Goal: Task Accomplishment & Management: Use online tool/utility

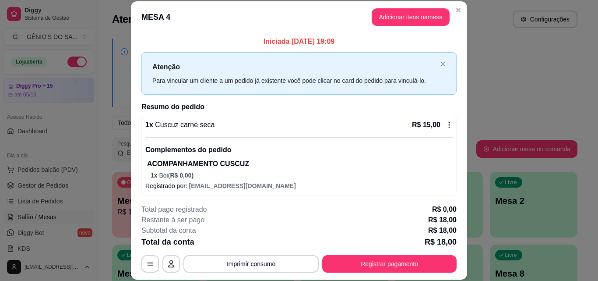
scroll to position [88, 0]
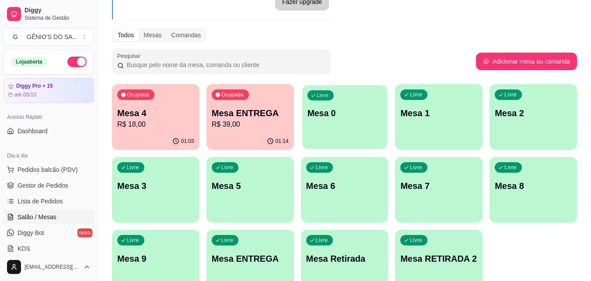
click at [348, 134] on div "Livre Mesa 0" at bounding box center [345, 111] width 85 height 53
click at [439, 118] on p "Mesa 1" at bounding box center [439, 113] width 77 height 12
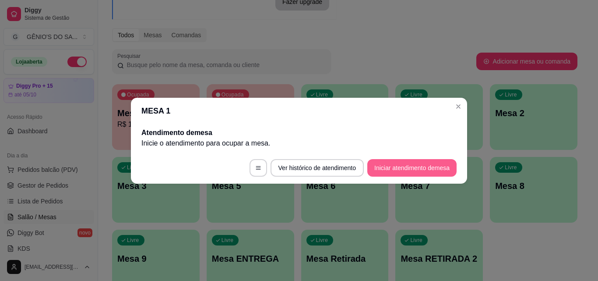
click at [373, 165] on button "Iniciar atendimento de mesa" at bounding box center [411, 168] width 89 height 18
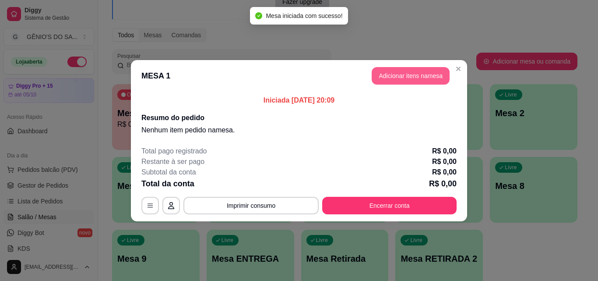
click at [403, 67] on header "MESA 1 Adicionar itens na mesa" at bounding box center [299, 76] width 336 height 32
click at [393, 77] on button "Adicionar itens na mesa" at bounding box center [410, 75] width 75 height 17
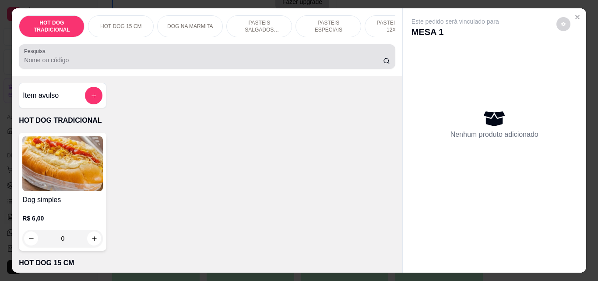
click at [234, 63] on input "Pesquisa" at bounding box center [203, 60] width 359 height 9
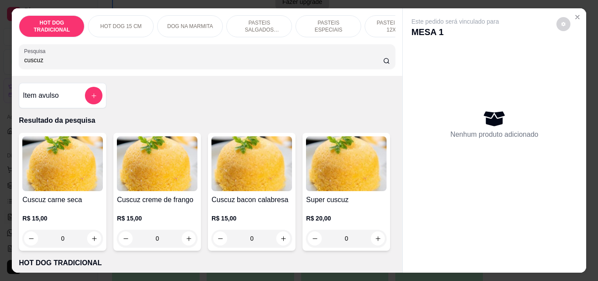
type input "cuscuz"
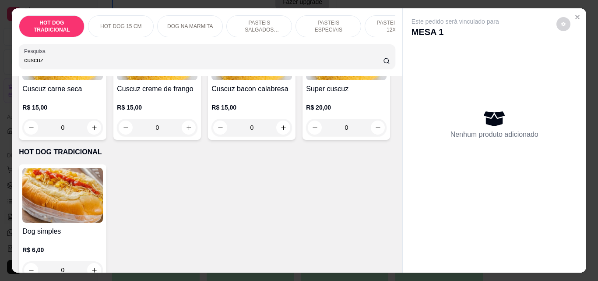
scroll to position [0, 0]
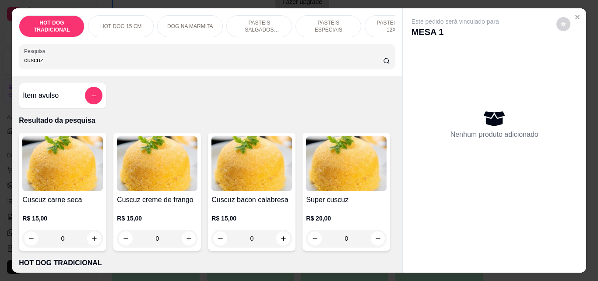
click at [75, 99] on div "Item avulso" at bounding box center [63, 96] width 80 height 18
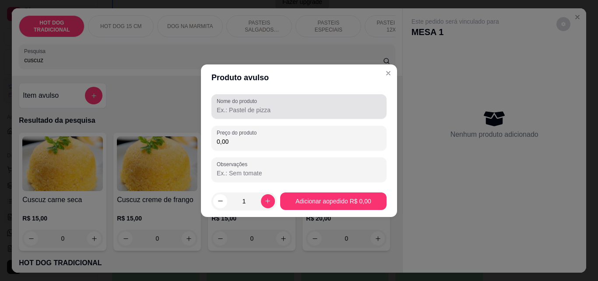
click at [250, 113] on div at bounding box center [299, 107] width 165 height 18
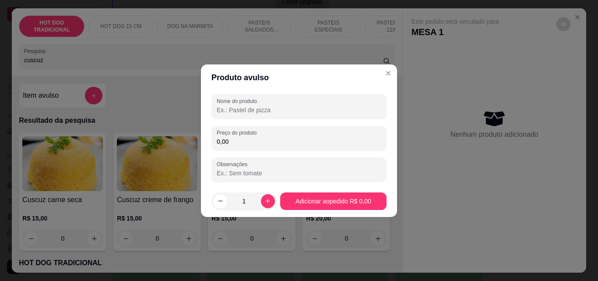
type input "S"
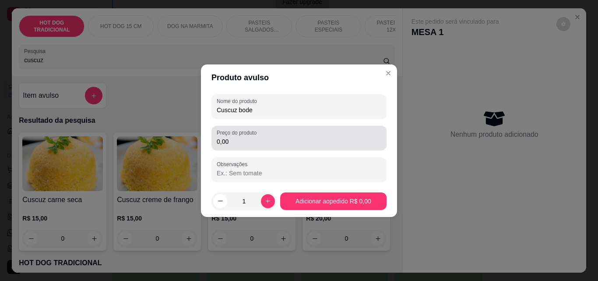
type input "Cuscuz bode"
click at [238, 140] on input "0,00" at bounding box center [299, 141] width 165 height 9
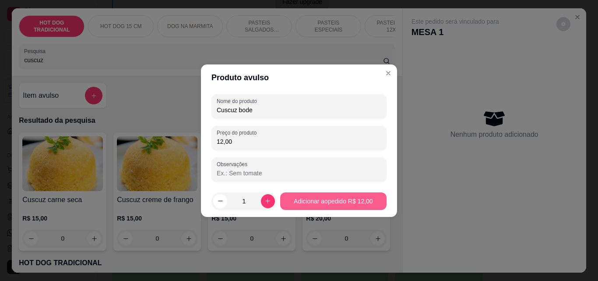
type input "12,00"
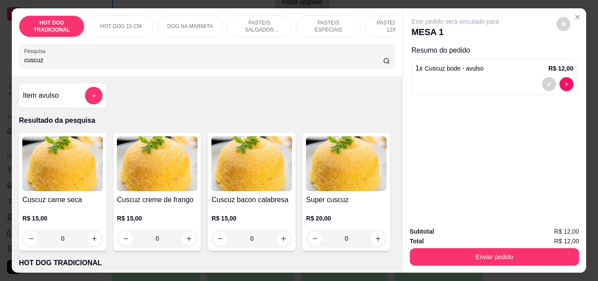
click at [422, 72] on div "1 x Cuscuz bode - avulso R$ 12,00" at bounding box center [495, 77] width 166 height 36
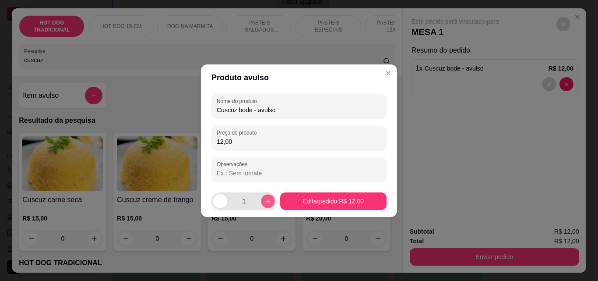
click at [264, 202] on icon "increase-product-quantity" at bounding box center [267, 200] width 7 height 7
type input "2"
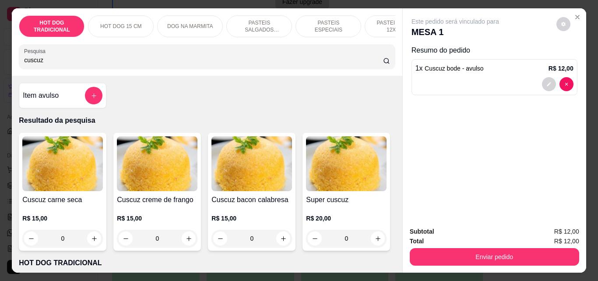
click at [424, 84] on div at bounding box center [494, 84] width 158 height 14
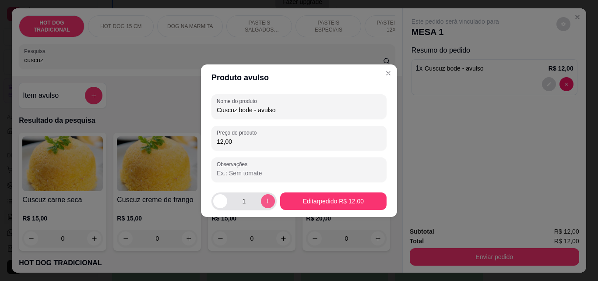
click at [264, 199] on icon "increase-product-quantity" at bounding box center [267, 200] width 7 height 7
type input "2"
click at [298, 194] on footer "2 Editar pedido R$ 24,00" at bounding box center [299, 201] width 196 height 32
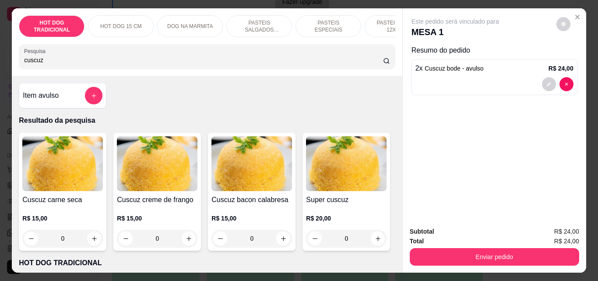
click at [109, 57] on div "cuscuz" at bounding box center [207, 57] width 366 height 18
click at [109, 61] on input "cuscuz" at bounding box center [203, 60] width 359 height 9
click at [108, 61] on input "cuscuz" at bounding box center [203, 60] width 359 height 9
type input "c"
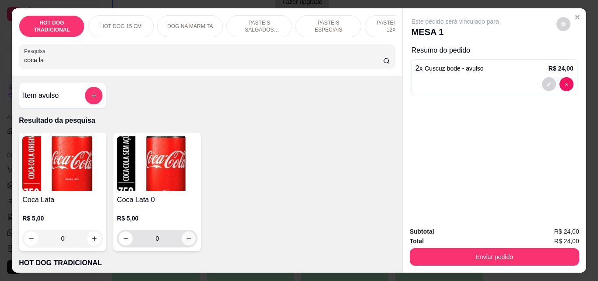
type input "coca la"
click at [186, 245] on button "increase-product-quantity" at bounding box center [189, 239] width 14 height 14
click at [186, 242] on icon "increase-product-quantity" at bounding box center [189, 238] width 7 height 7
type input "2"
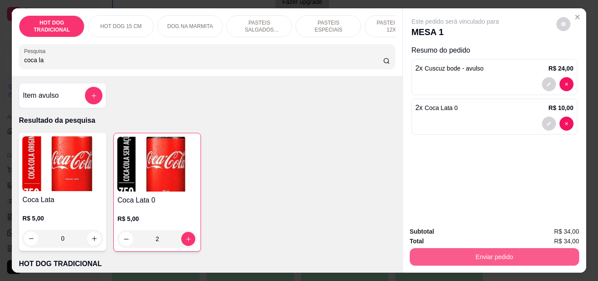
click at [426, 248] on button "Enviar pedido" at bounding box center [494, 257] width 169 height 18
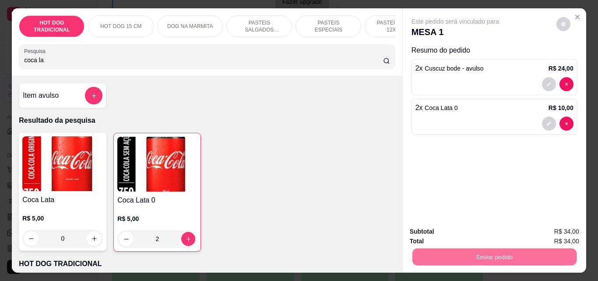
click at [545, 227] on button "Enviar pedido" at bounding box center [555, 231] width 49 height 17
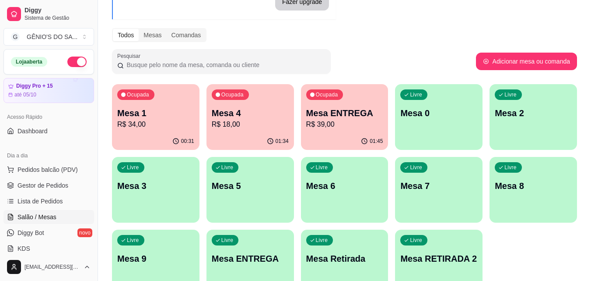
click at [263, 253] on p "Mesa ENTREGA" at bounding box center [250, 258] width 77 height 12
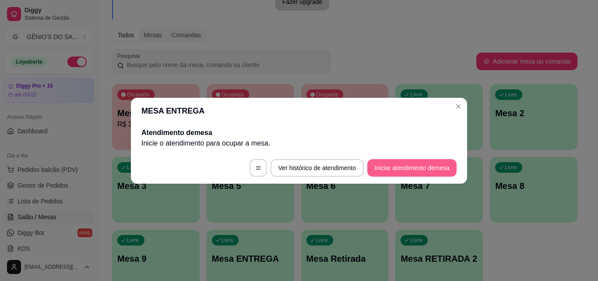
click at [383, 170] on button "Iniciar atendimento de mesa" at bounding box center [411, 168] width 89 height 18
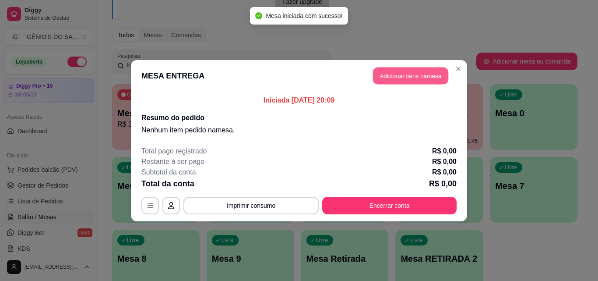
click at [426, 78] on button "Adicionar itens na mesa" at bounding box center [410, 75] width 75 height 17
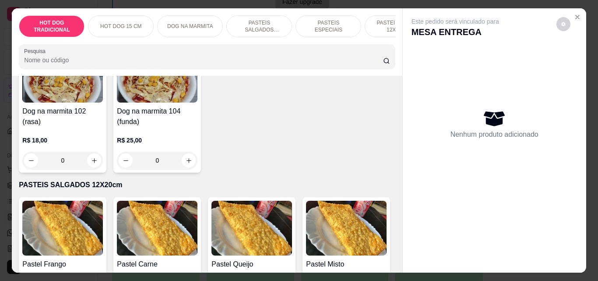
scroll to position [700, 0]
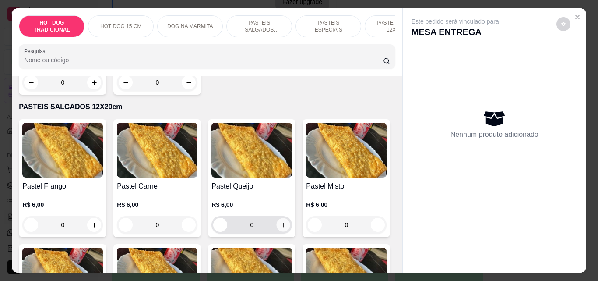
click at [277, 229] on button "increase-product-quantity" at bounding box center [284, 225] width 14 height 14
type input "1"
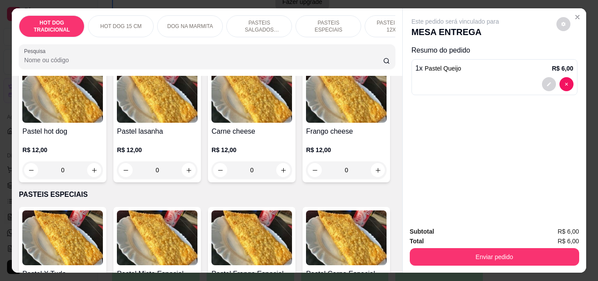
scroll to position [1445, 0]
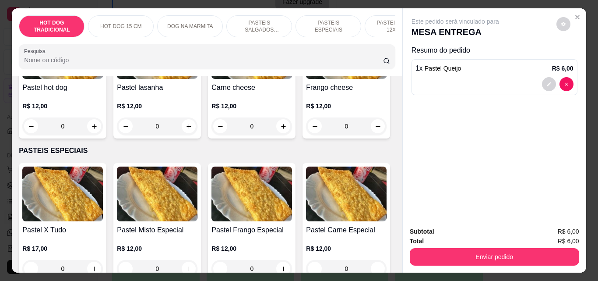
type input "1"
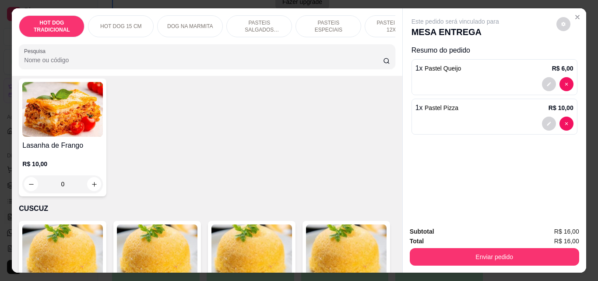
scroll to position [2146, 0]
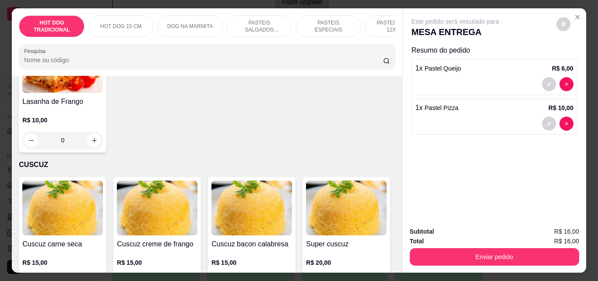
type input "1"
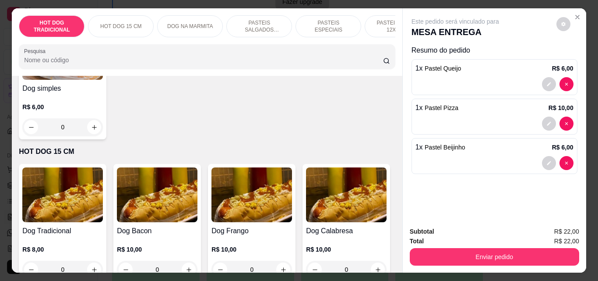
scroll to position [0, 0]
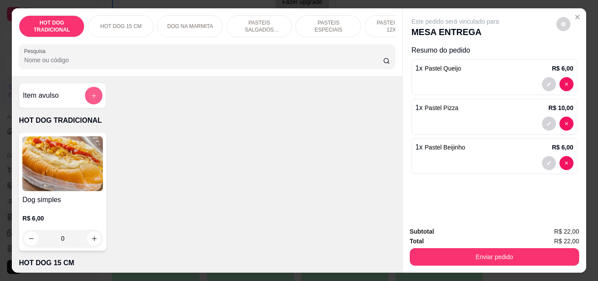
click at [92, 99] on icon "add-separate-item" at bounding box center [94, 95] width 7 height 7
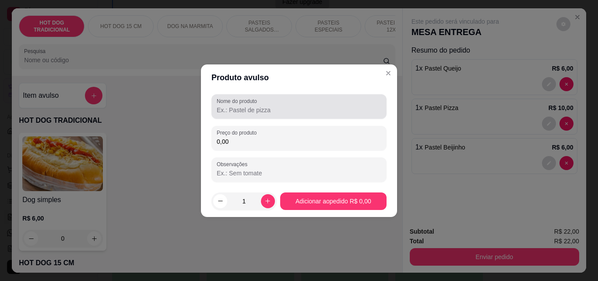
click at [223, 108] on input "Nome do produto" at bounding box center [299, 110] width 165 height 9
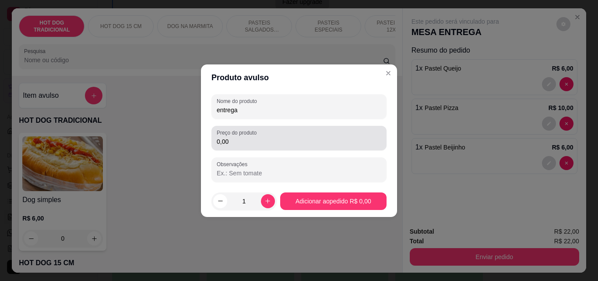
type input "entrega"
click at [243, 148] on div "Preço do produto 0,00" at bounding box center [298, 138] width 175 height 25
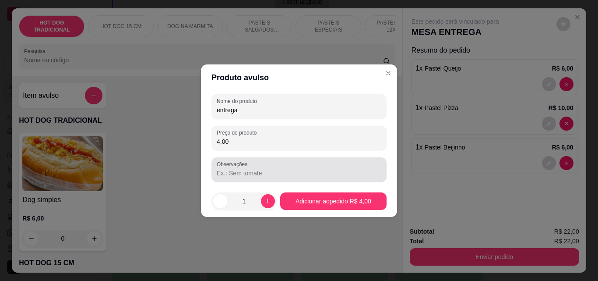
type input "4,00"
click at [239, 175] on input "Observações" at bounding box center [299, 173] width 165 height 9
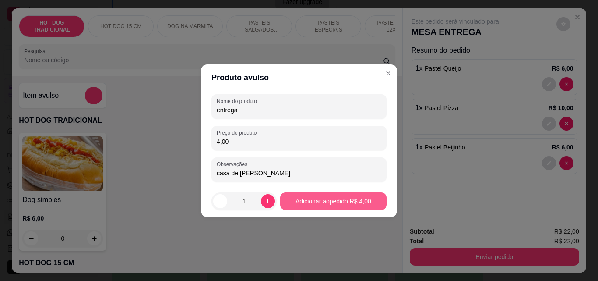
type input "casa de [PERSON_NAME]"
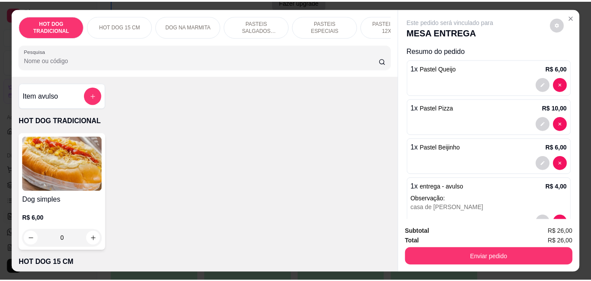
scroll to position [26, 0]
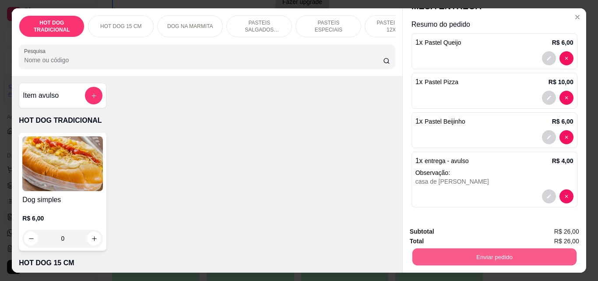
click at [495, 253] on button "Enviar pedido" at bounding box center [494, 256] width 164 height 17
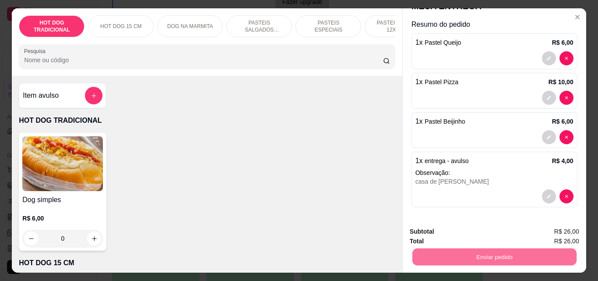
click at [548, 232] on button "Enviar pedido" at bounding box center [555, 231] width 49 height 17
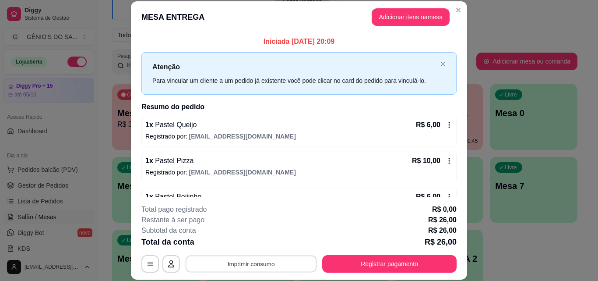
click at [258, 261] on button "Imprimir consumo" at bounding box center [251, 263] width 131 height 17
click at [249, 242] on button "Impressora" at bounding box center [250, 243] width 61 height 14
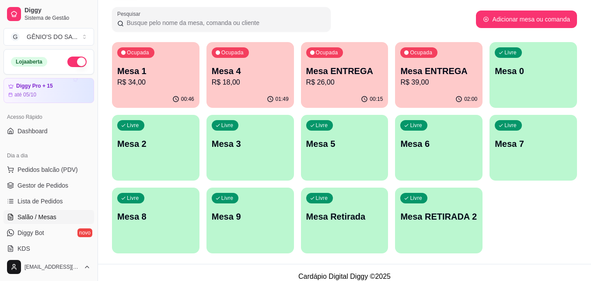
scroll to position [131, 0]
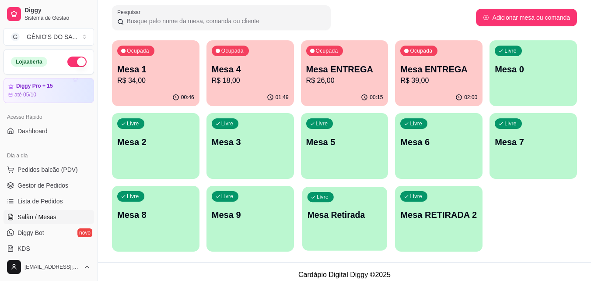
click at [358, 212] on p "Mesa Retirada" at bounding box center [344, 215] width 75 height 12
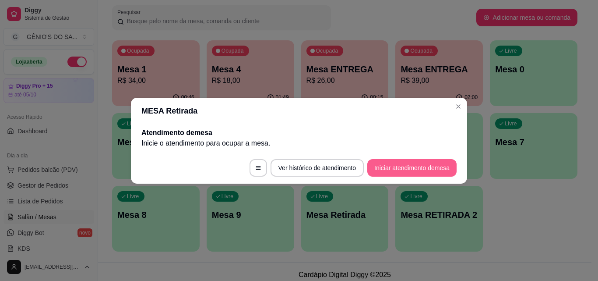
click at [387, 171] on button "Iniciar atendimento de mesa" at bounding box center [411, 168] width 89 height 18
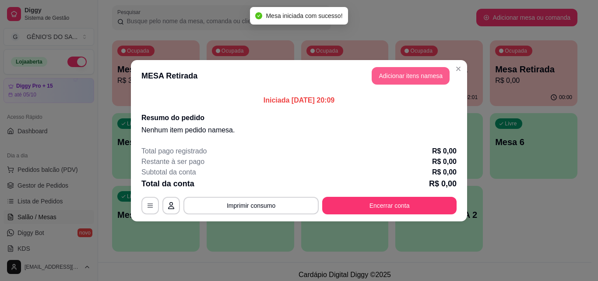
click at [419, 71] on button "Adicionar itens na mesa" at bounding box center [411, 76] width 78 height 18
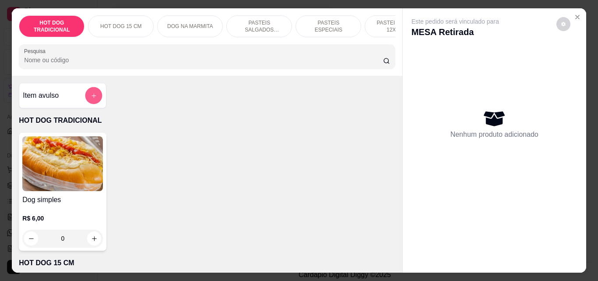
click at [94, 99] on button "add-separate-item" at bounding box center [93, 95] width 17 height 17
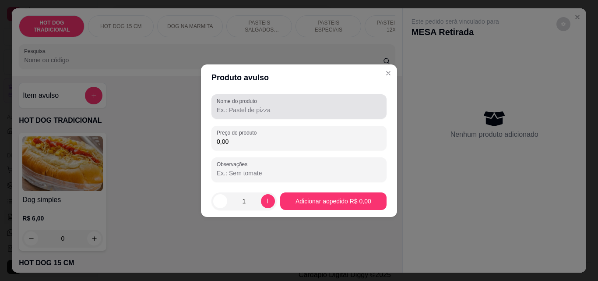
click at [229, 106] on input "Nome do produto" at bounding box center [299, 110] width 165 height 9
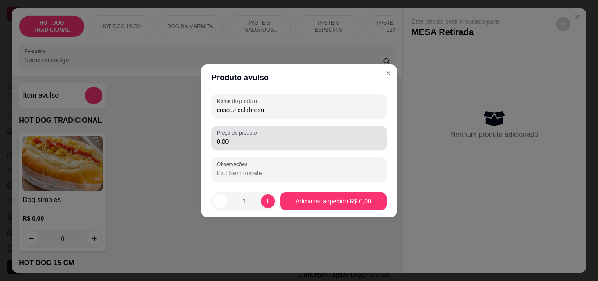
type input "cuscuz calabresa"
click at [243, 148] on div "Preço do produto 0,00" at bounding box center [298, 138] width 175 height 25
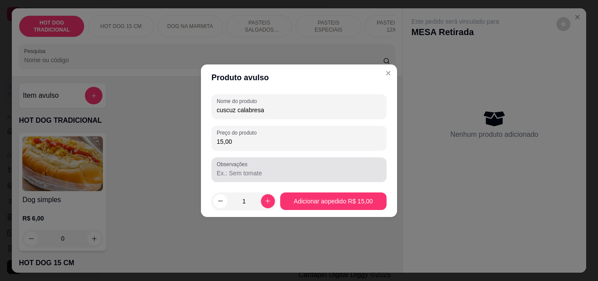
type input "15,00"
click at [226, 169] on input "Observações" at bounding box center [299, 173] width 165 height 9
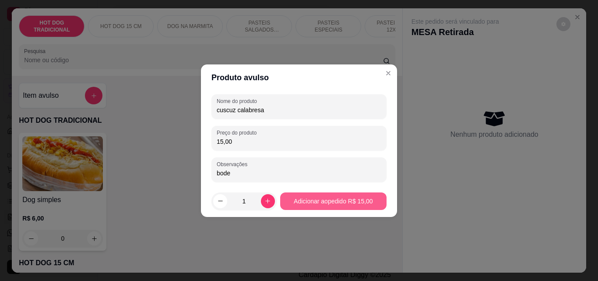
type input "bode"
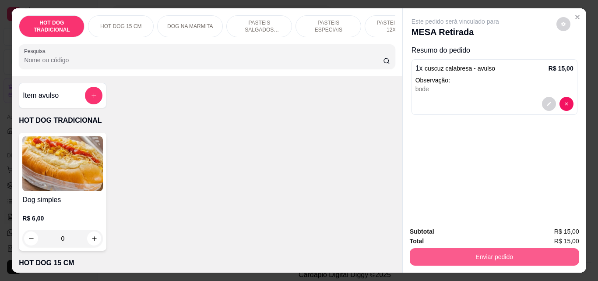
click at [456, 259] on button "Enviar pedido" at bounding box center [494, 257] width 169 height 18
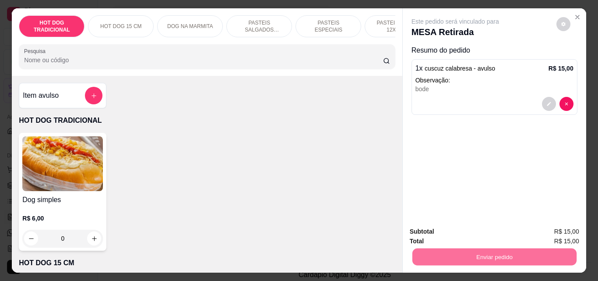
click at [551, 232] on button "Enviar pedido" at bounding box center [555, 231] width 49 height 17
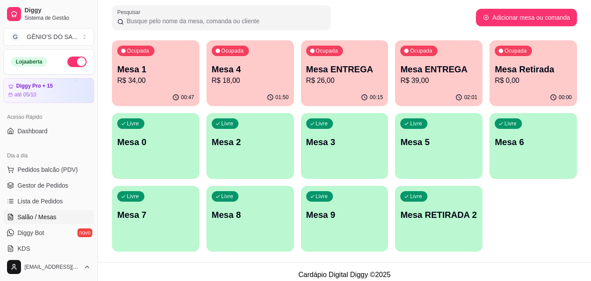
click at [456, 20] on div "Pesquisar" at bounding box center [294, 17] width 364 height 25
